Goal: Information Seeking & Learning: Learn about a topic

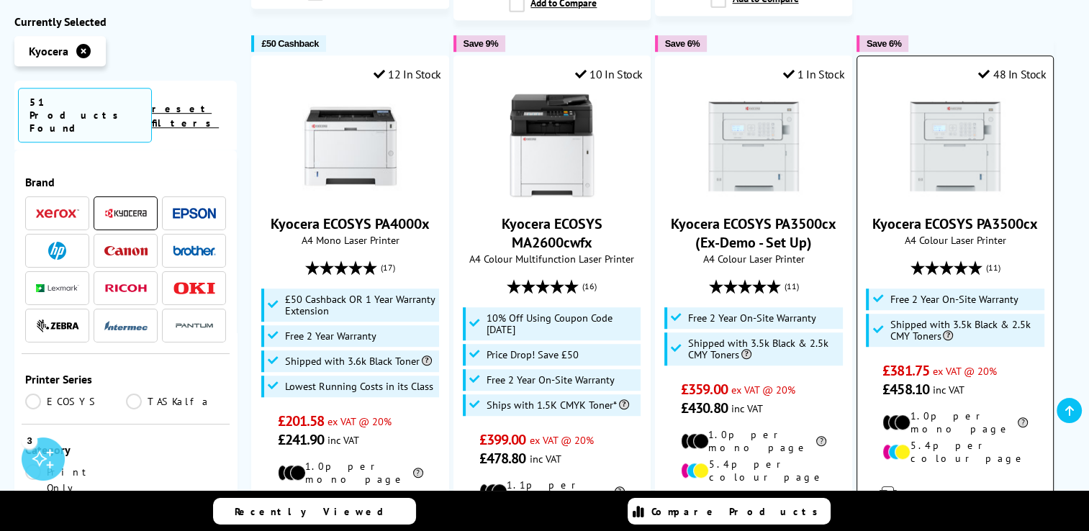
scroll to position [864, 0]
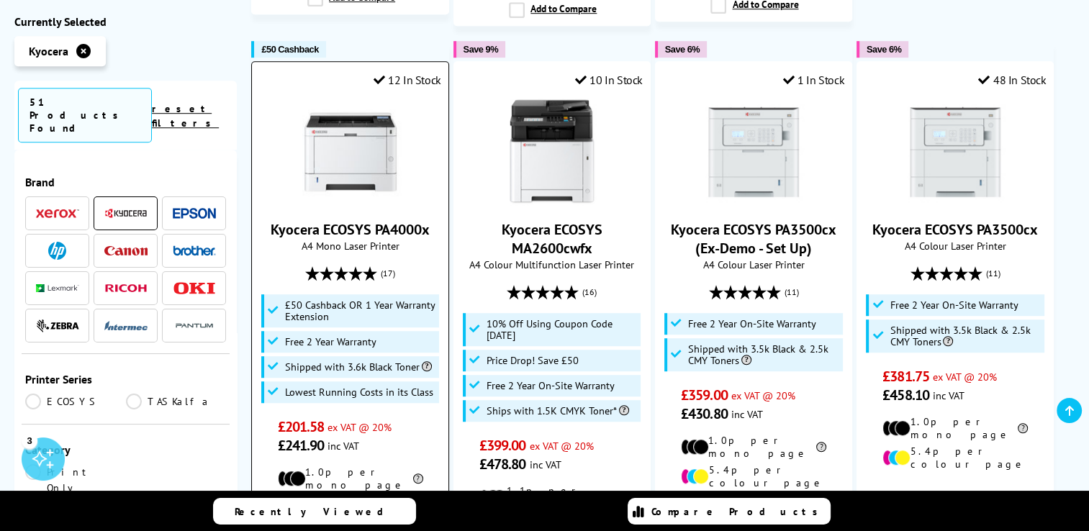
click at [345, 139] on img at bounding box center [350, 152] width 108 height 108
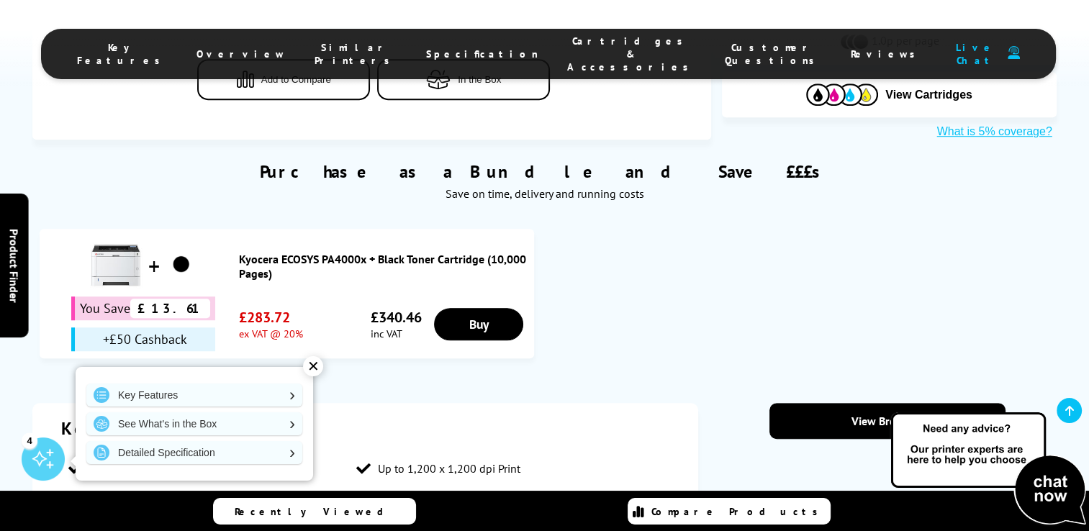
scroll to position [935, 0]
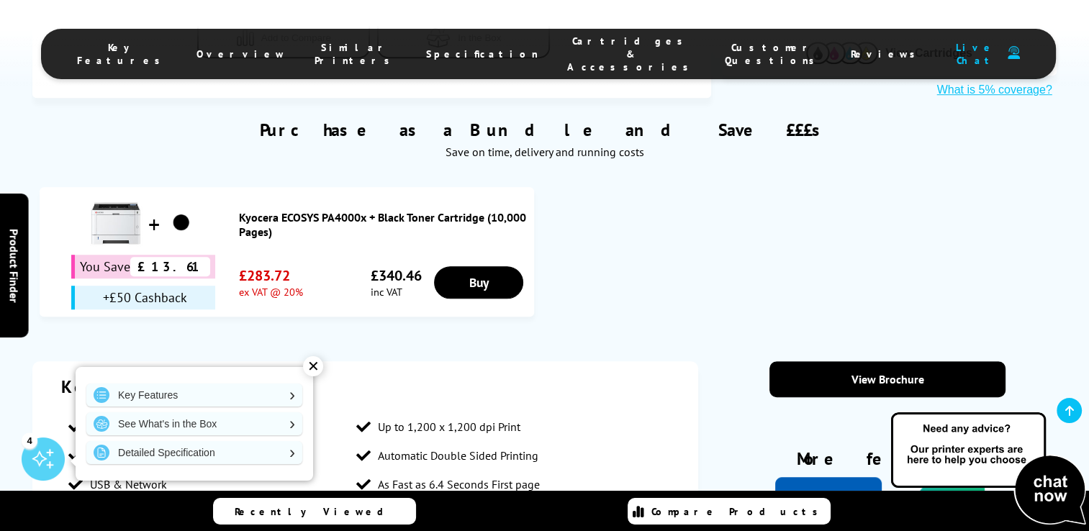
click at [311, 365] on div "✕" at bounding box center [313, 366] width 20 height 20
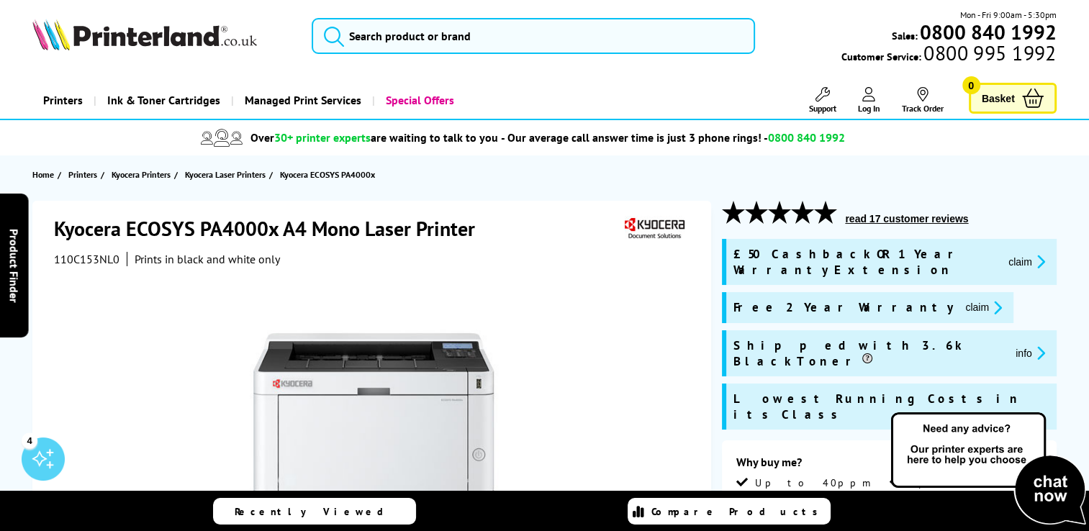
scroll to position [0, 0]
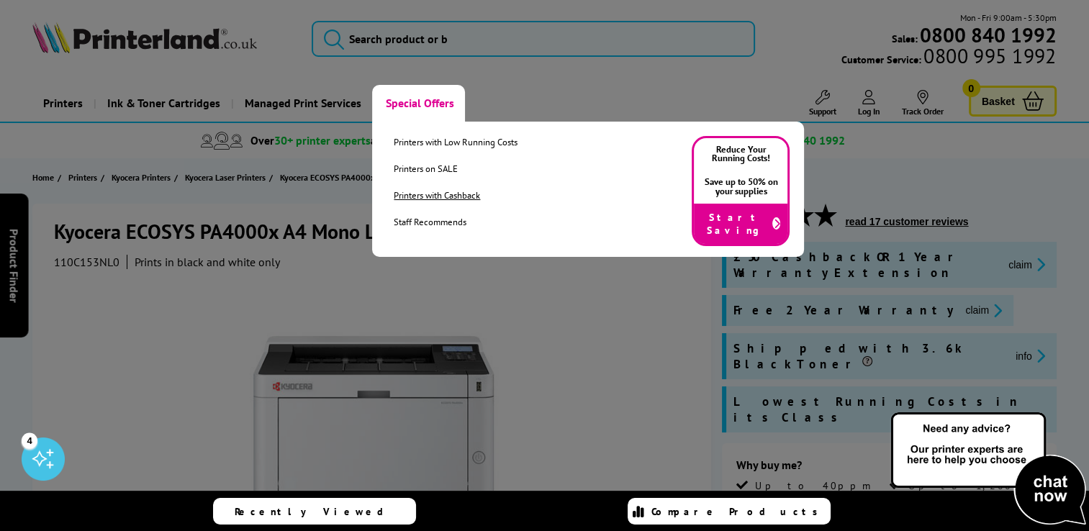
click at [439, 196] on link "Printers with Cashback" at bounding box center [456, 195] width 124 height 12
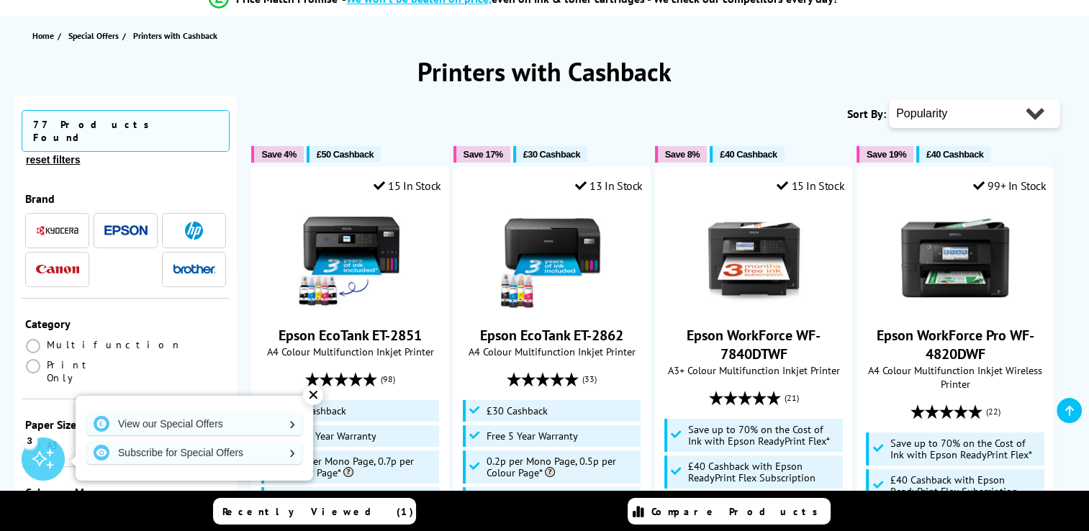
scroll to position [144, 0]
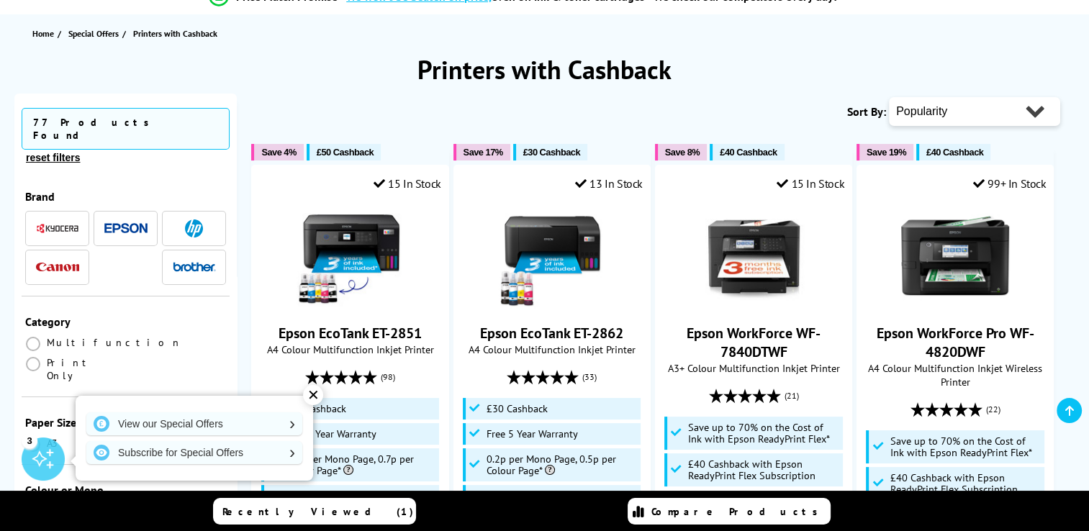
click at [312, 396] on div "✕" at bounding box center [313, 395] width 20 height 20
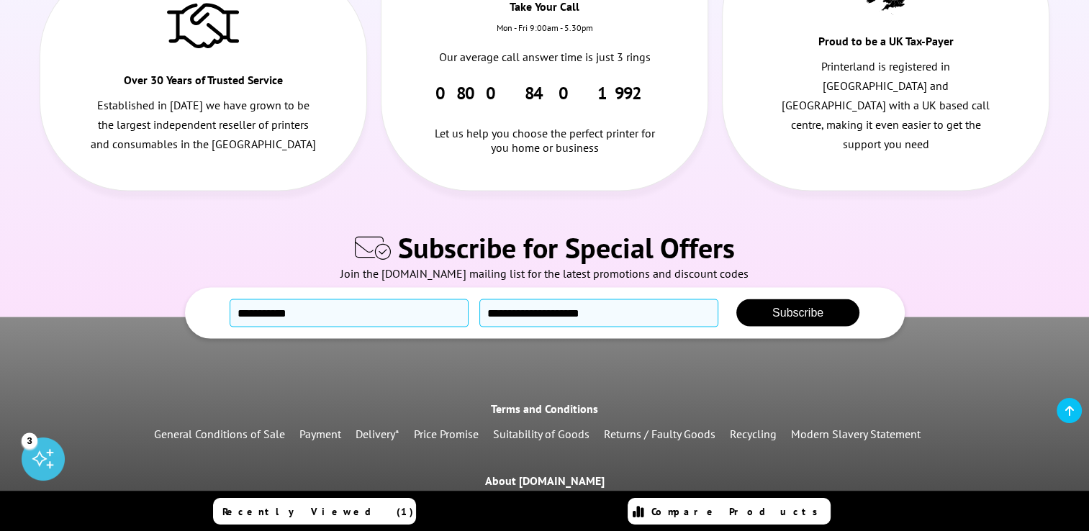
scroll to position [2950, 0]
